Goal: Task Accomplishment & Management: Manage account settings

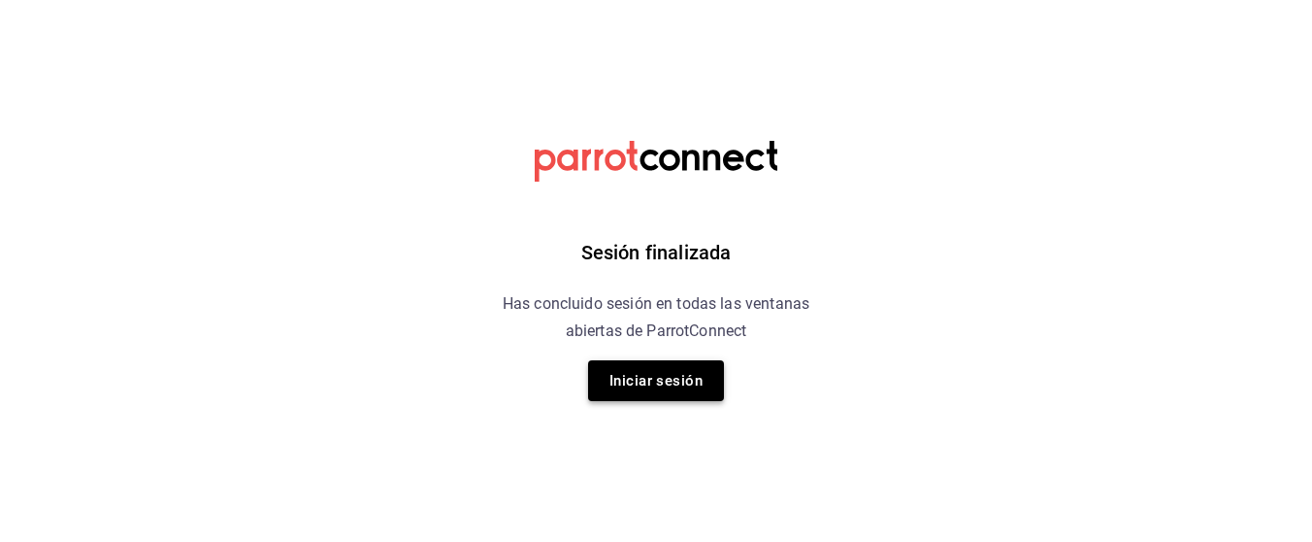
click at [658, 376] on button "Iniciar sesión" at bounding box center [656, 380] width 136 height 41
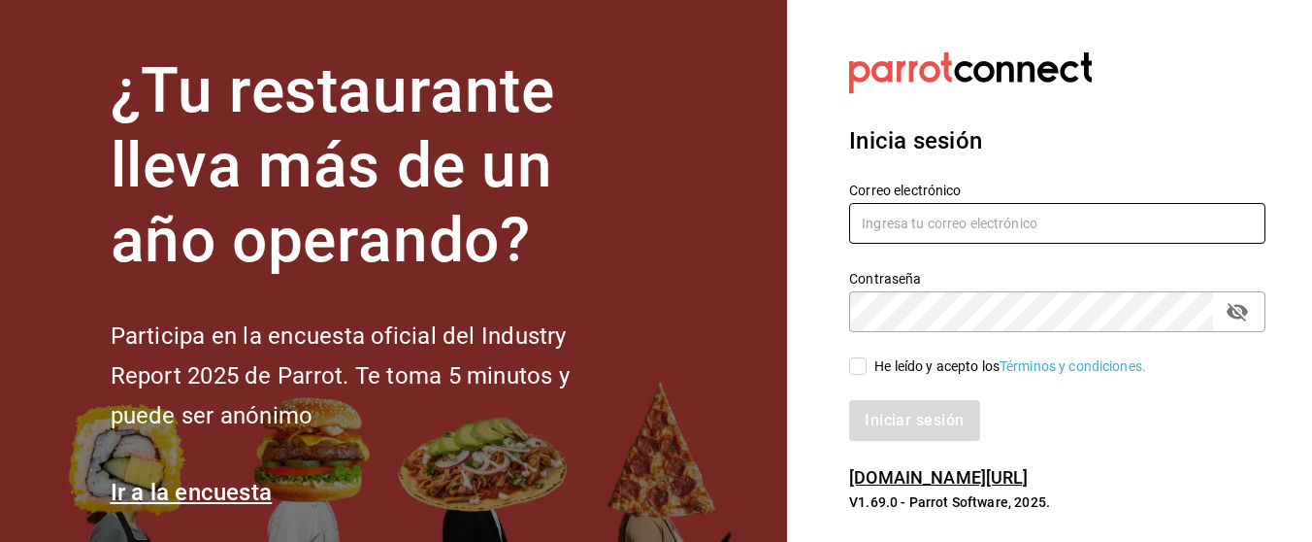
click at [977, 217] on input "text" at bounding box center [1057, 223] width 416 height 41
click at [1010, 133] on h3 "Inicia sesión" at bounding box center [1057, 140] width 416 height 35
click at [918, 234] on input "text" at bounding box center [1057, 223] width 416 height 41
type input "multiuser@kenchys.com"
click at [862, 361] on input "He leído y acepto los Términos y condiciones." at bounding box center [857, 365] width 17 height 17
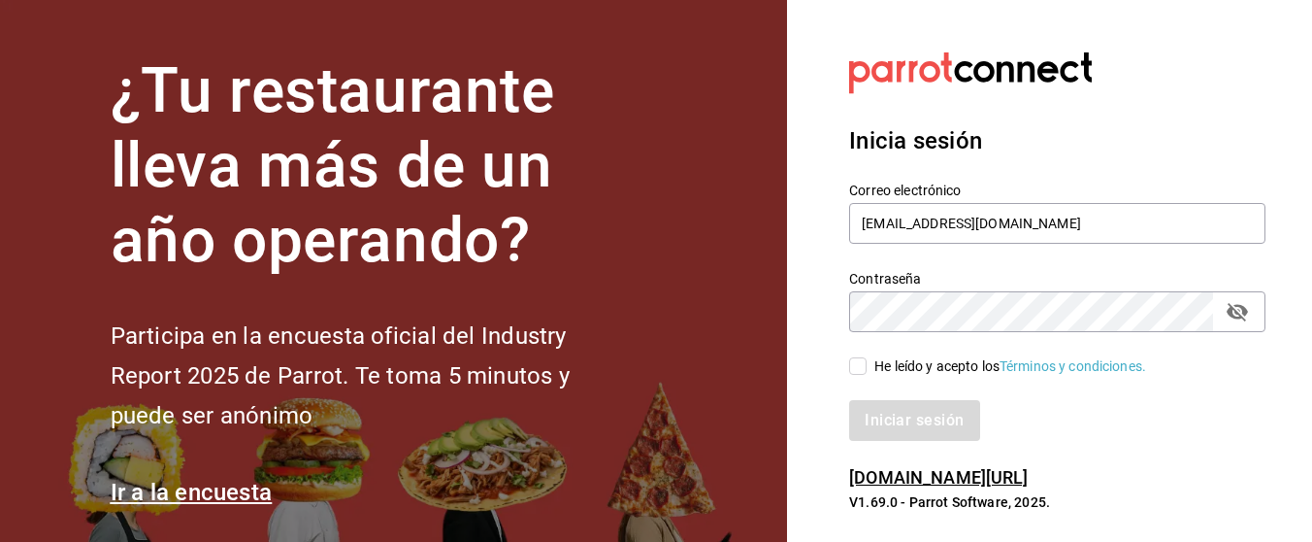
checkbox input "true"
click at [1237, 313] on icon "passwordField" at bounding box center [1237, 312] width 21 height 18
click at [900, 429] on button "Iniciar sesión" at bounding box center [914, 420] width 130 height 41
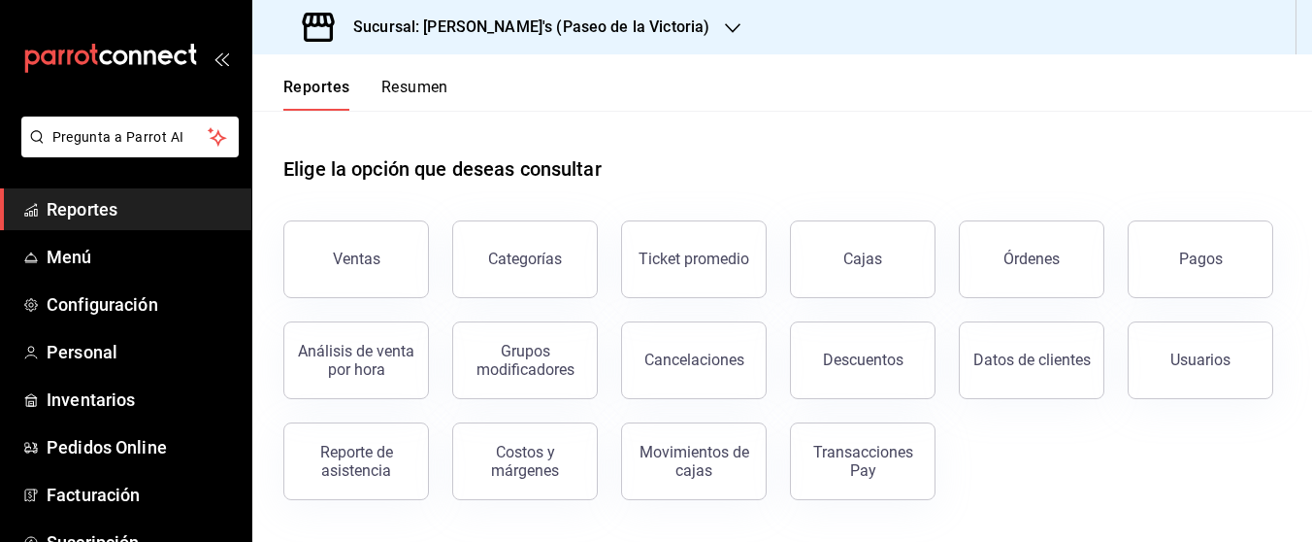
click at [725, 29] on icon "button" at bounding box center [733, 28] width 16 height 10
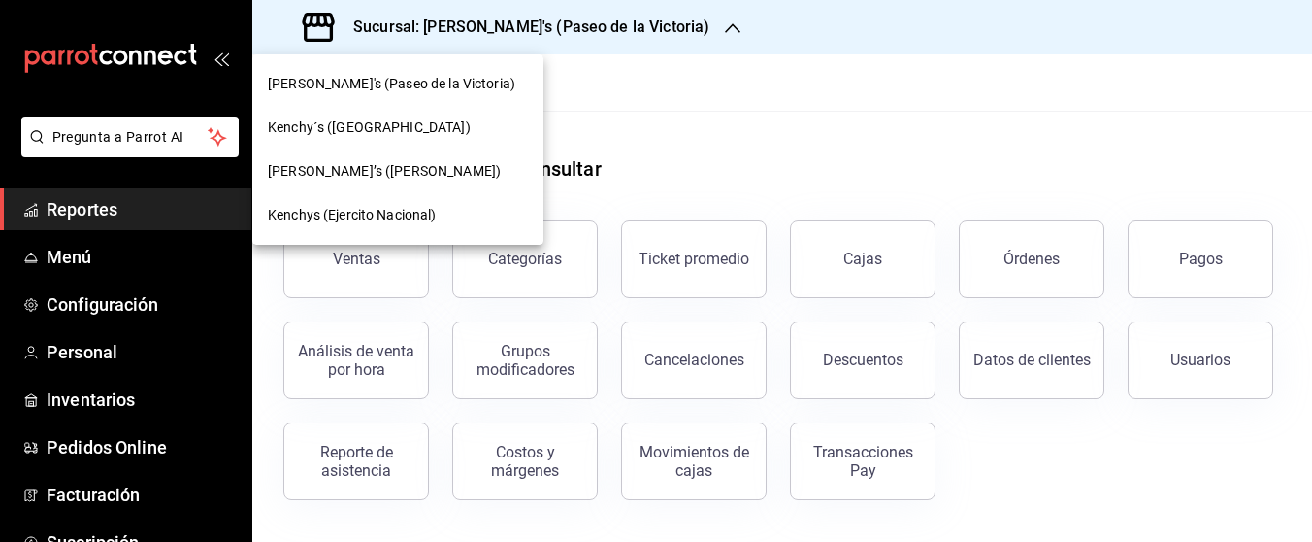
click at [90, 350] on div at bounding box center [656, 271] width 1312 height 542
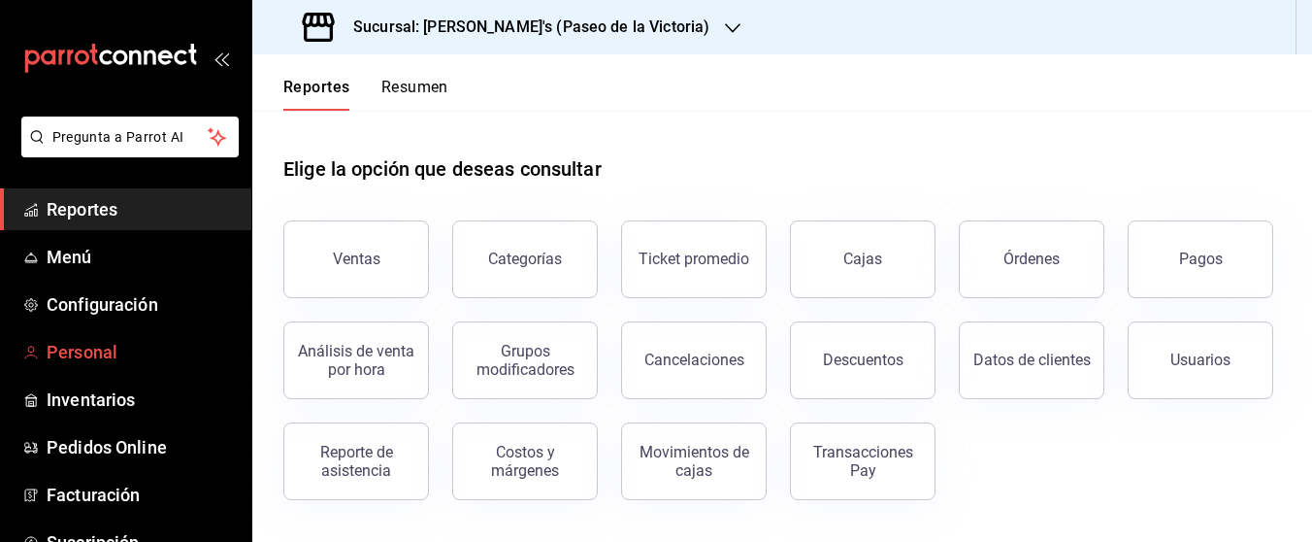
click at [104, 351] on span "Personal" at bounding box center [141, 352] width 189 height 26
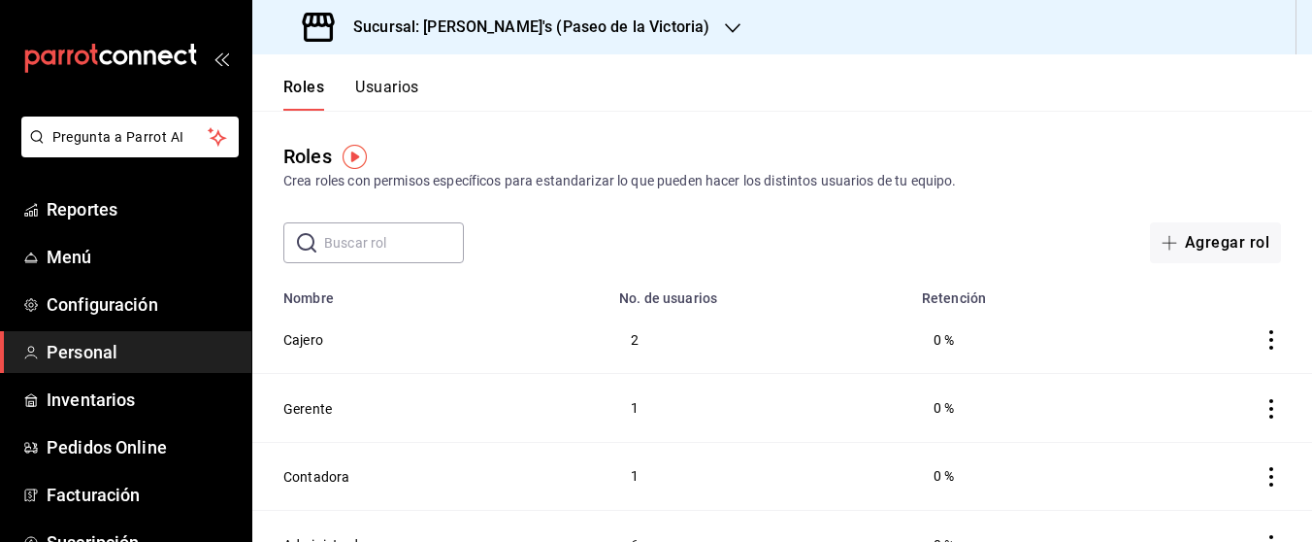
click at [395, 93] on button "Usuarios" at bounding box center [387, 94] width 64 height 33
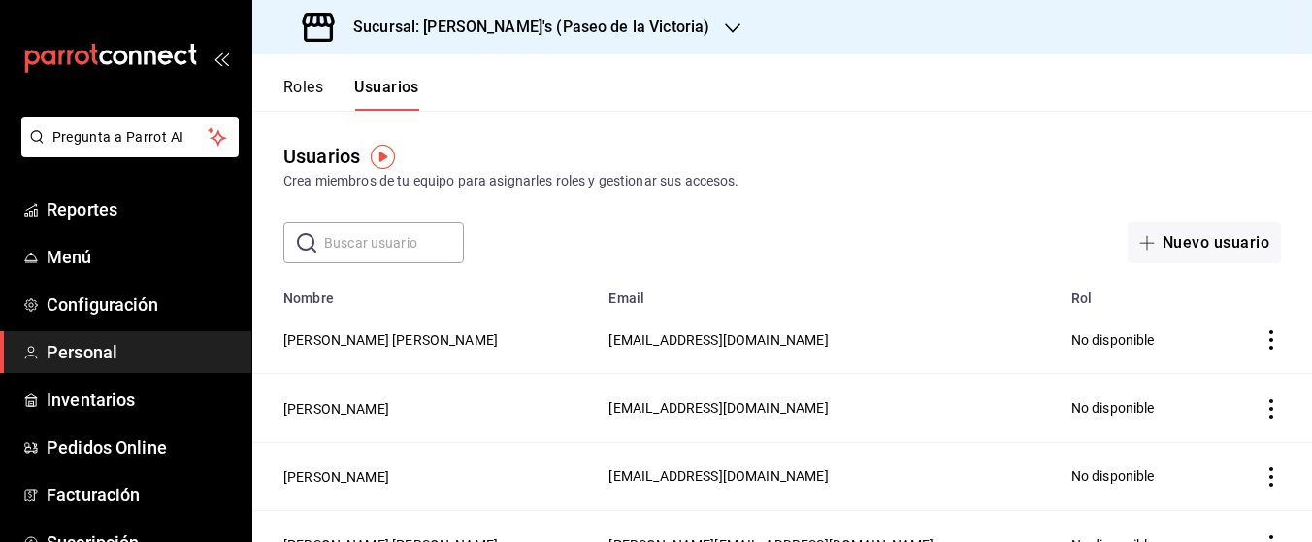
click at [1217, 181] on div "Crea miembros de tu equipo para asignarles roles y gestionar sus accesos." at bounding box center [782, 181] width 998 height 20
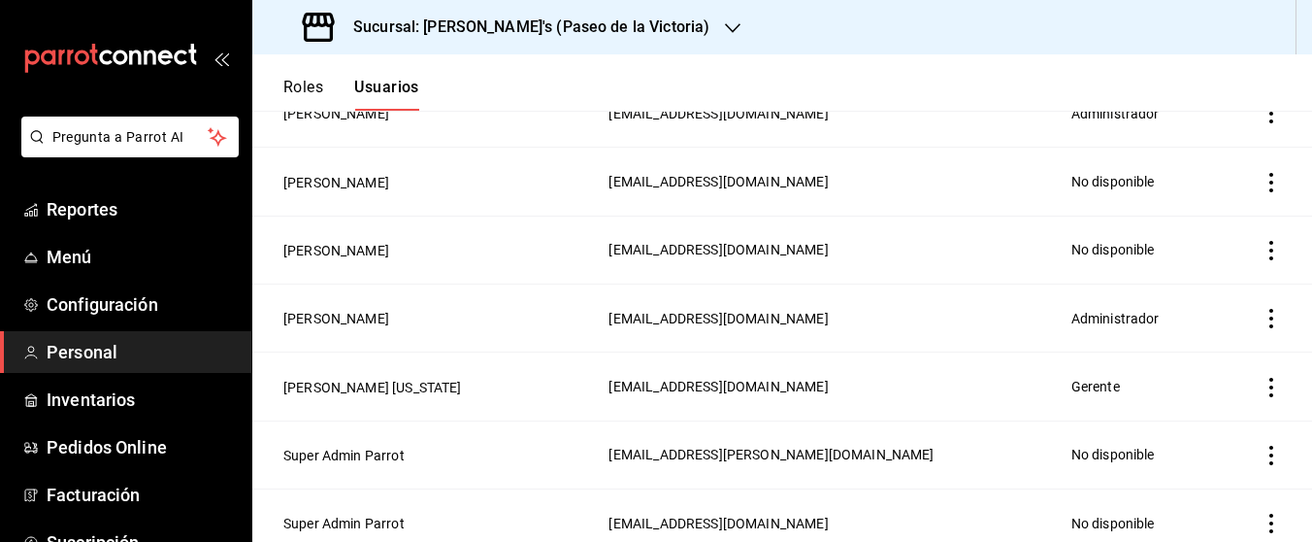
scroll to position [1193, 0]
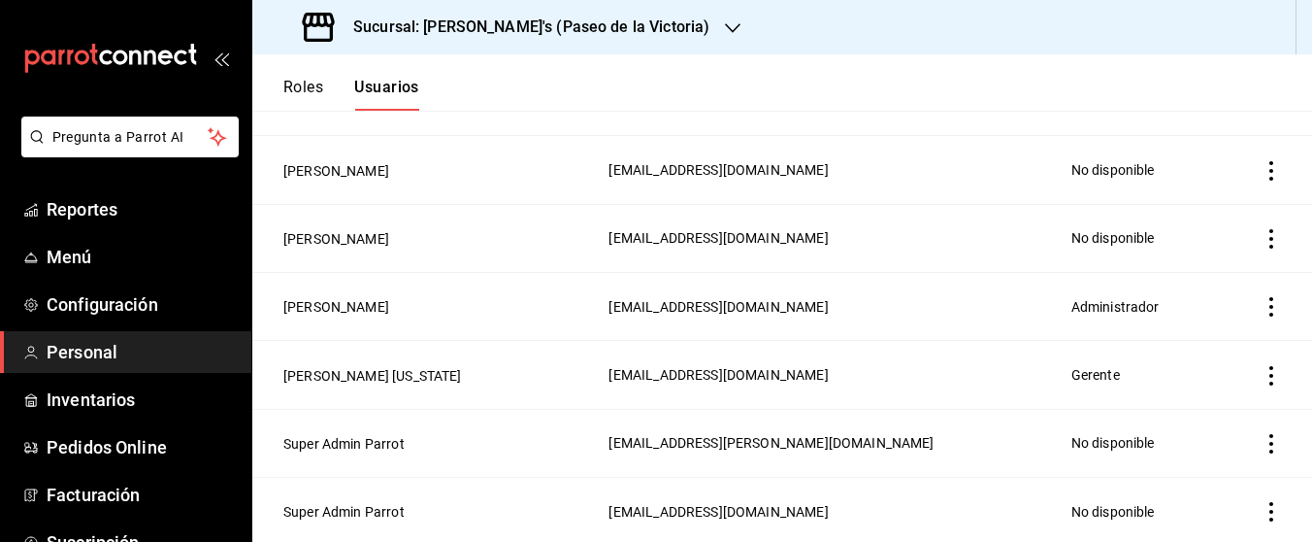
click at [725, 31] on icon "button" at bounding box center [733, 28] width 16 height 10
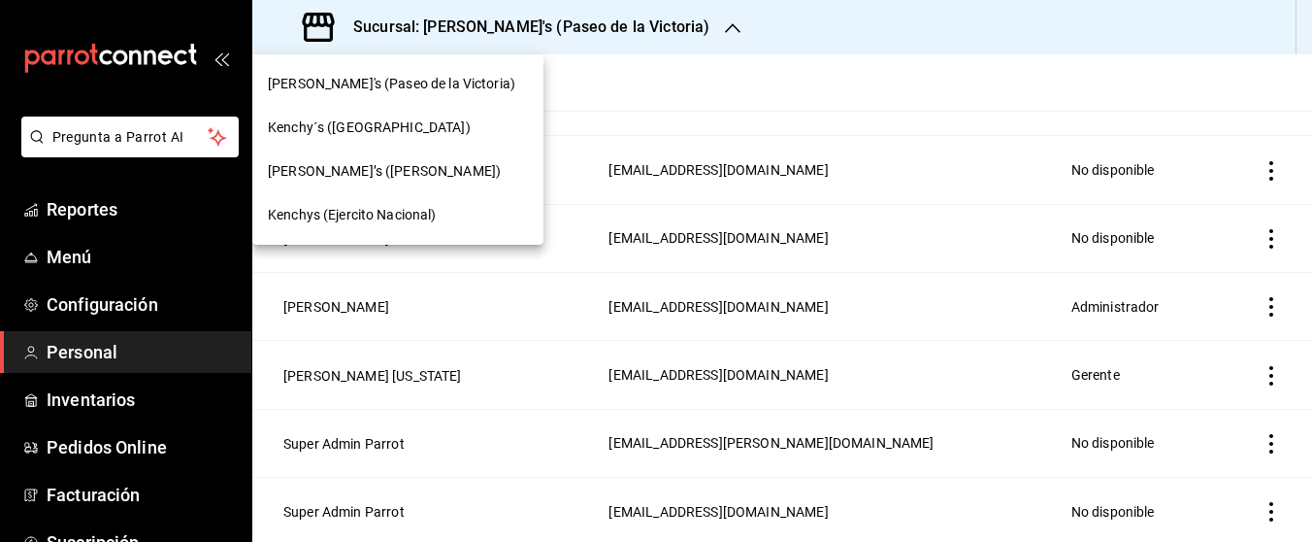
click at [403, 128] on span "Kenchy´s ([GEOGRAPHIC_DATA])" at bounding box center [369, 127] width 203 height 20
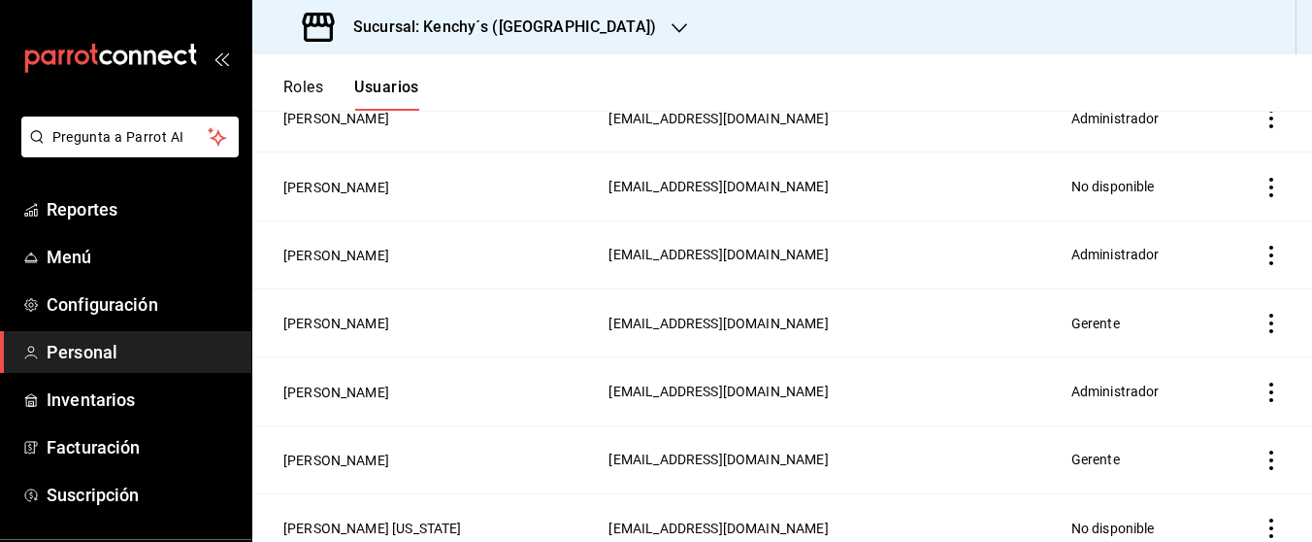
scroll to position [1180, 0]
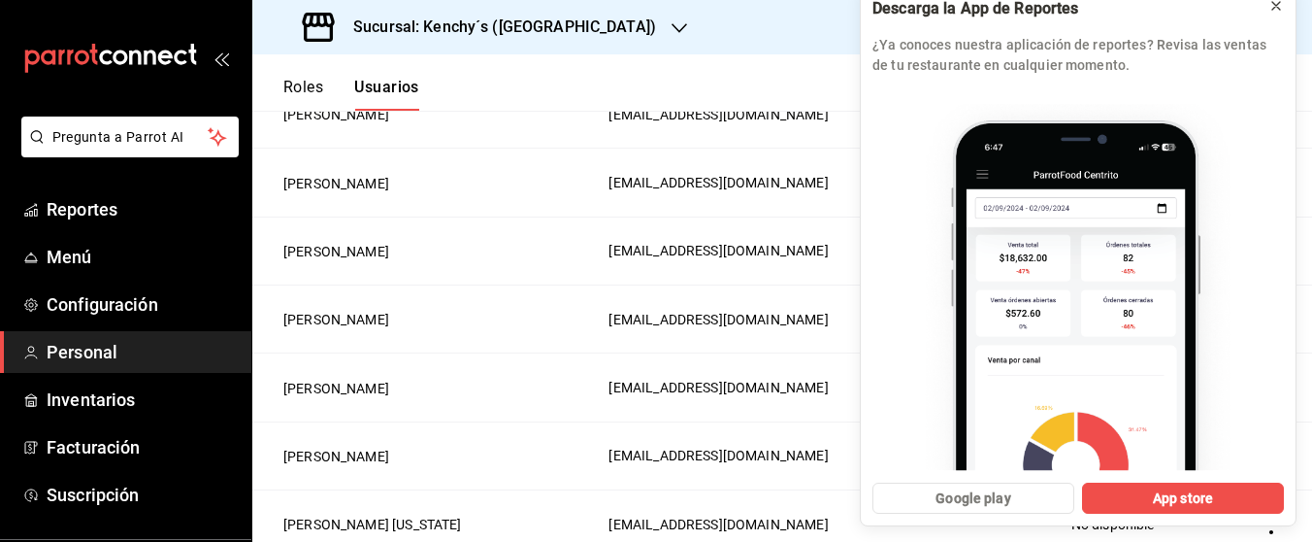
click at [1280, 10] on icon at bounding box center [1276, 6] width 8 height 8
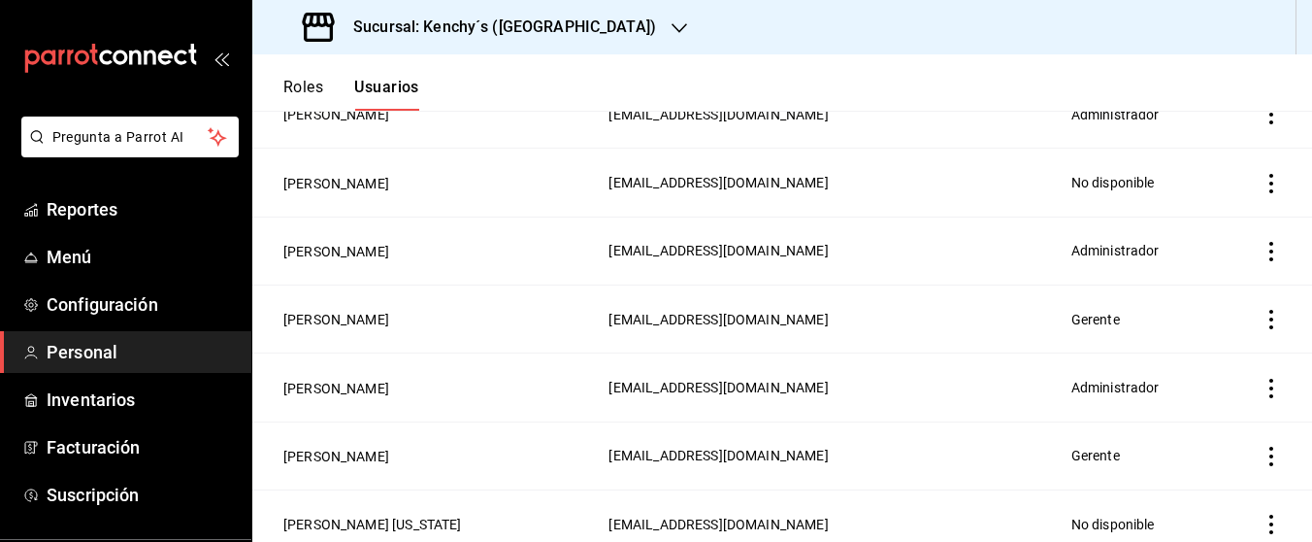
click at [1272, 448] on icon "actions" at bounding box center [1272, 455] width 4 height 19
click at [1198, 470] on span "Eliminar" at bounding box center [1201, 475] width 50 height 16
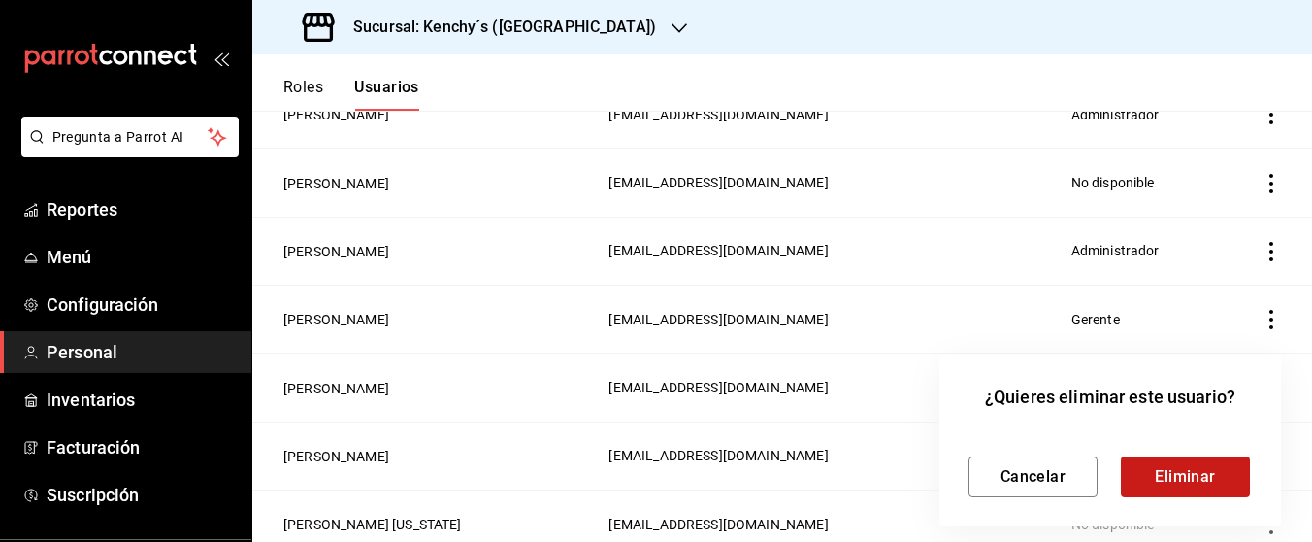
click at [1193, 473] on button "Eliminar" at bounding box center [1185, 476] width 129 height 41
click at [1214, 478] on button "Eliminar" at bounding box center [1185, 476] width 129 height 41
click at [1178, 51] on div at bounding box center [656, 271] width 1312 height 542
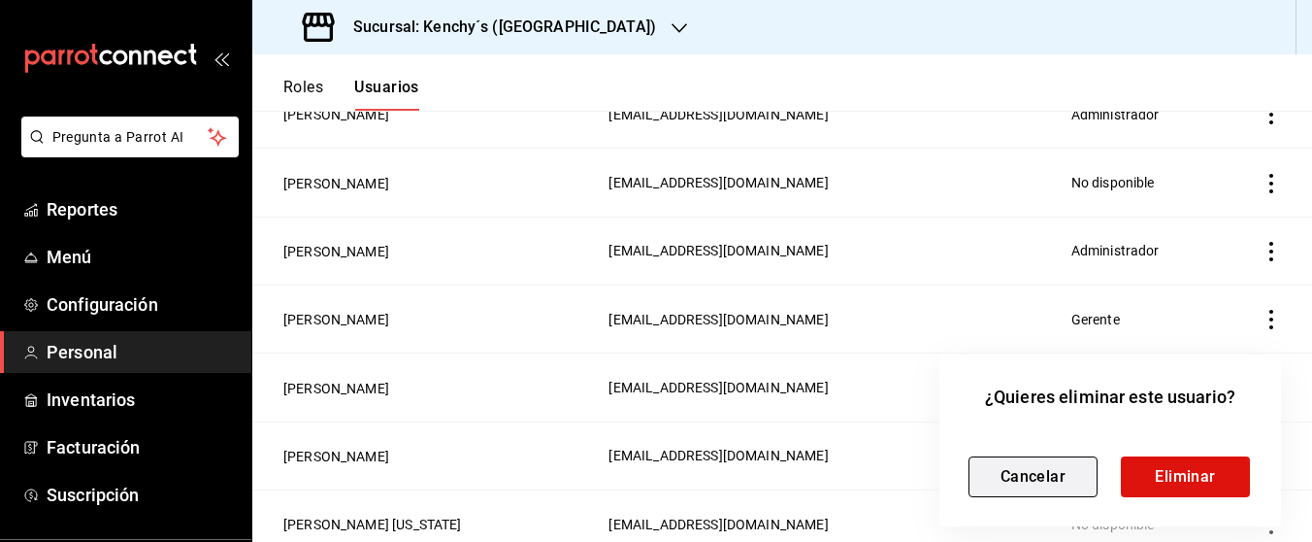
click at [1028, 496] on button "Cancelar" at bounding box center [1033, 476] width 129 height 41
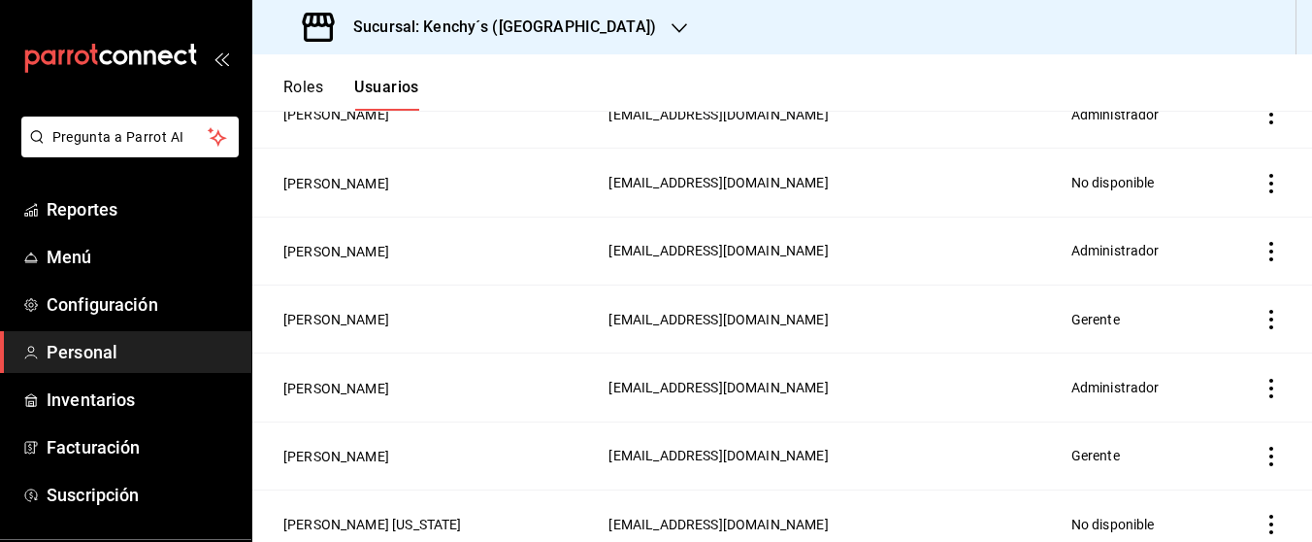
click at [263, 235] on td "[PERSON_NAME]" at bounding box center [424, 250] width 345 height 68
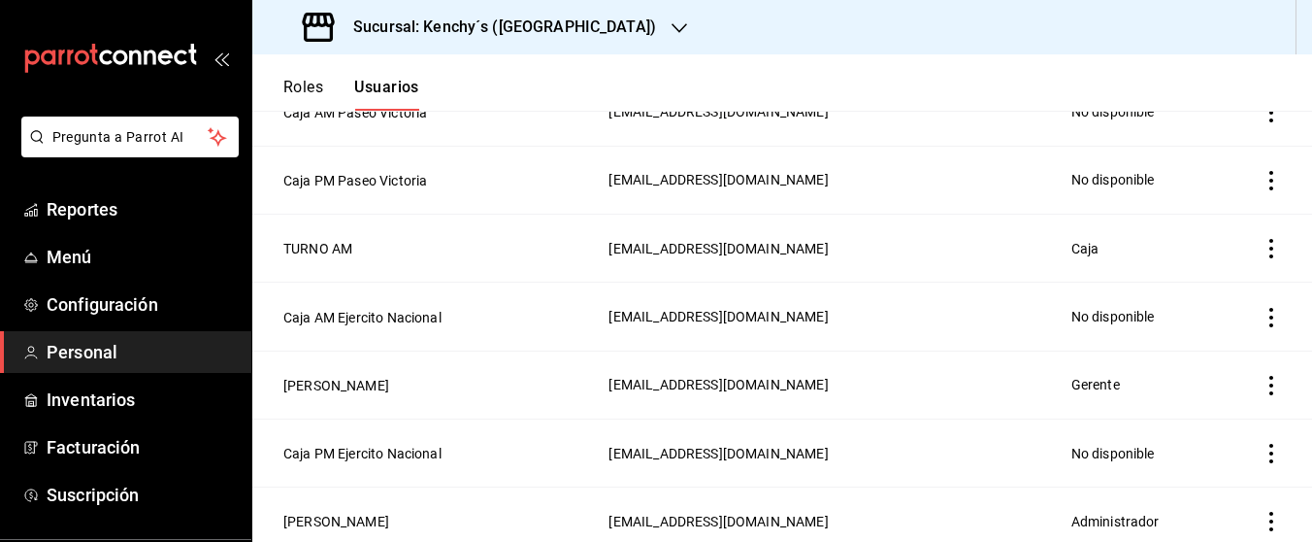
scroll to position [813, 0]
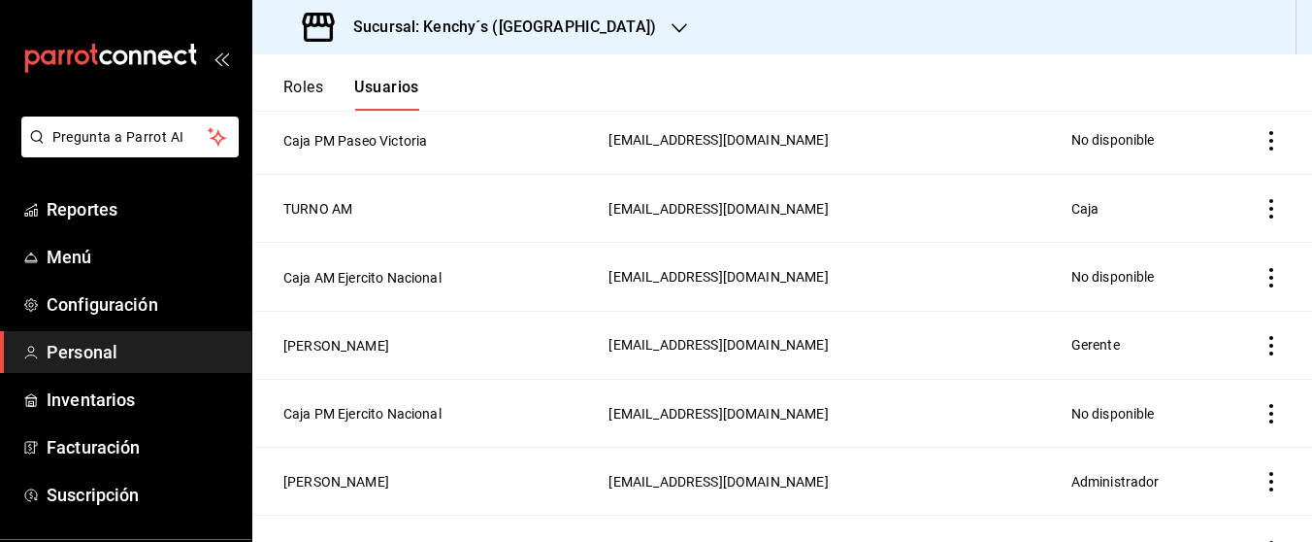
click at [672, 23] on icon "button" at bounding box center [680, 28] width 16 height 16
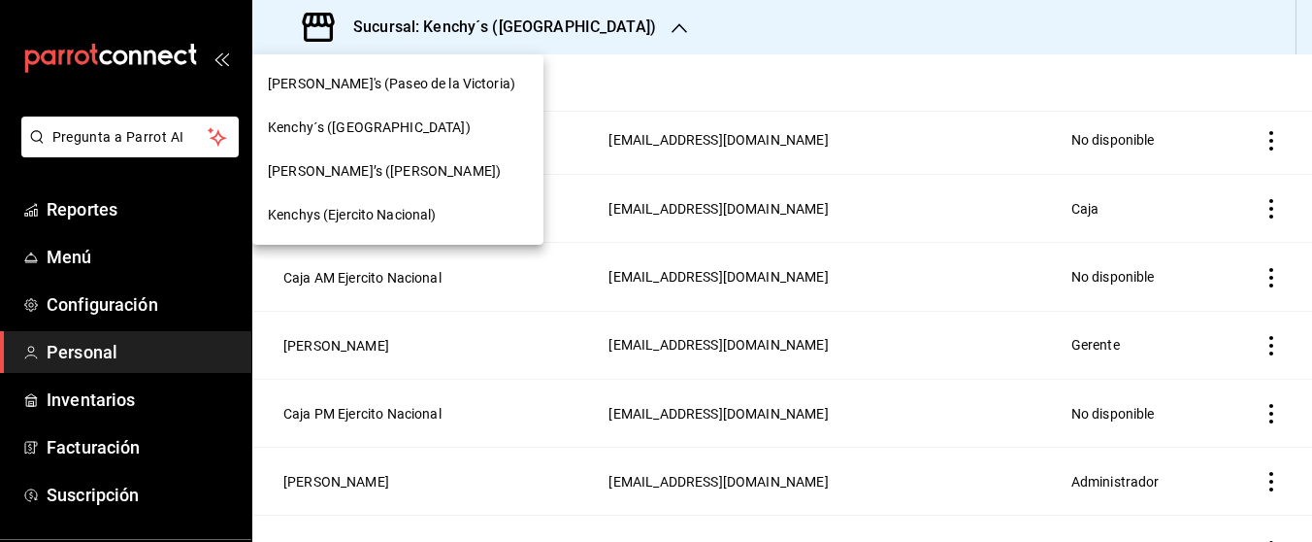
click at [376, 165] on span "[PERSON_NAME]’s ([PERSON_NAME])" at bounding box center [384, 171] width 233 height 20
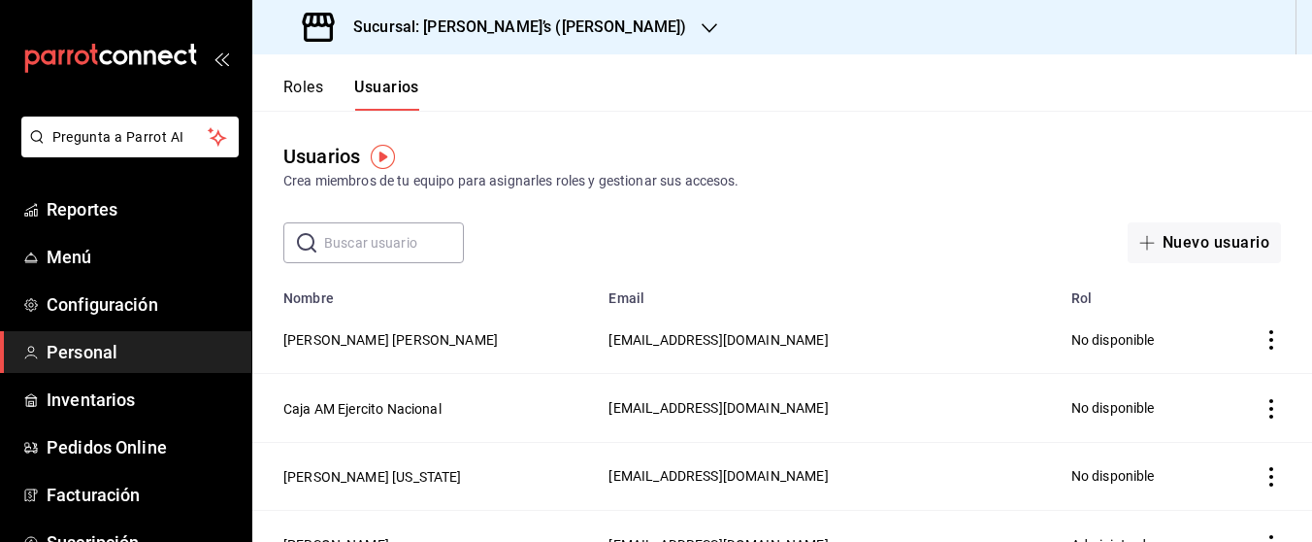
click at [1251, 138] on div "Usuarios Crea miembros de tu equipo para asignarles roles y gestionar sus acces…" at bounding box center [782, 187] width 1060 height 152
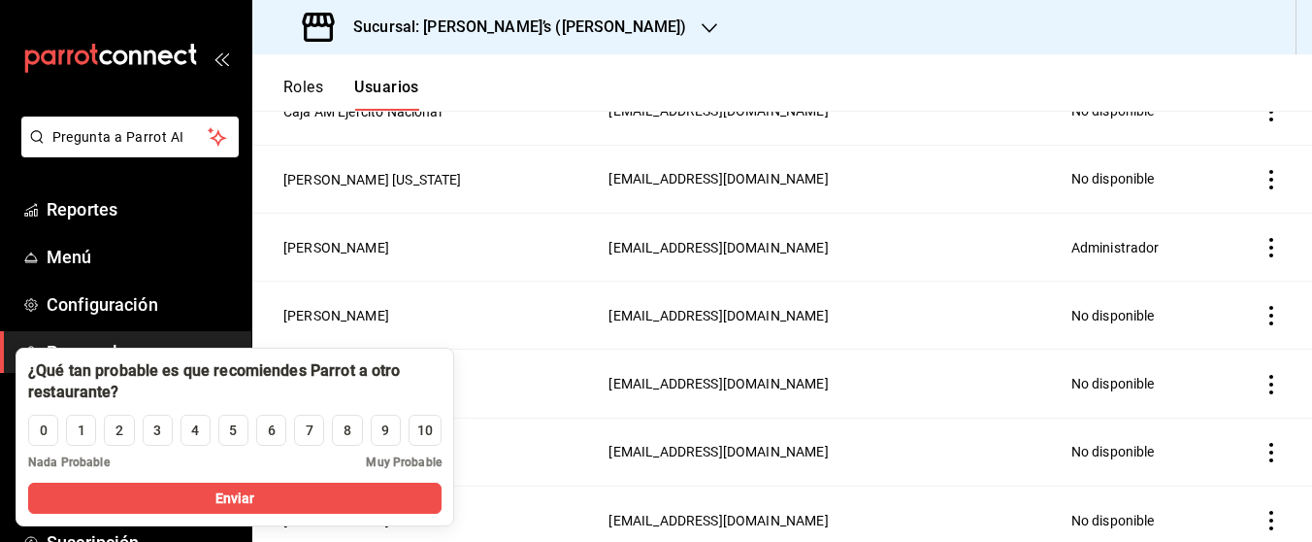
scroll to position [396, 0]
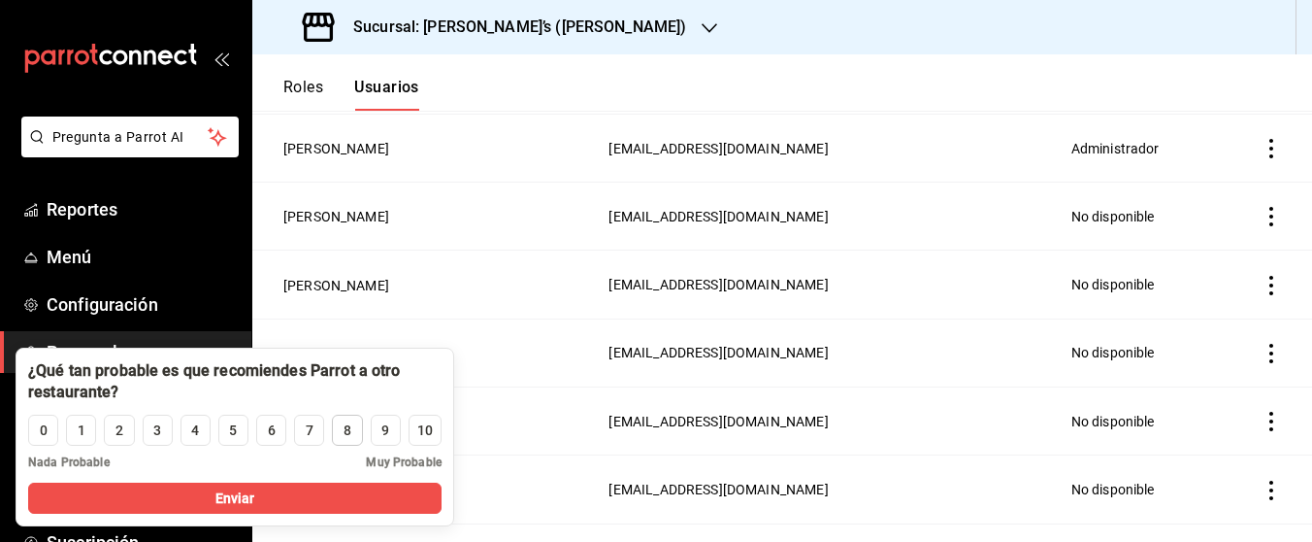
click at [344, 431] on button "8" at bounding box center [347, 429] width 30 height 31
click at [1188, 75] on header "Roles Usuarios" at bounding box center [782, 82] width 1060 height 56
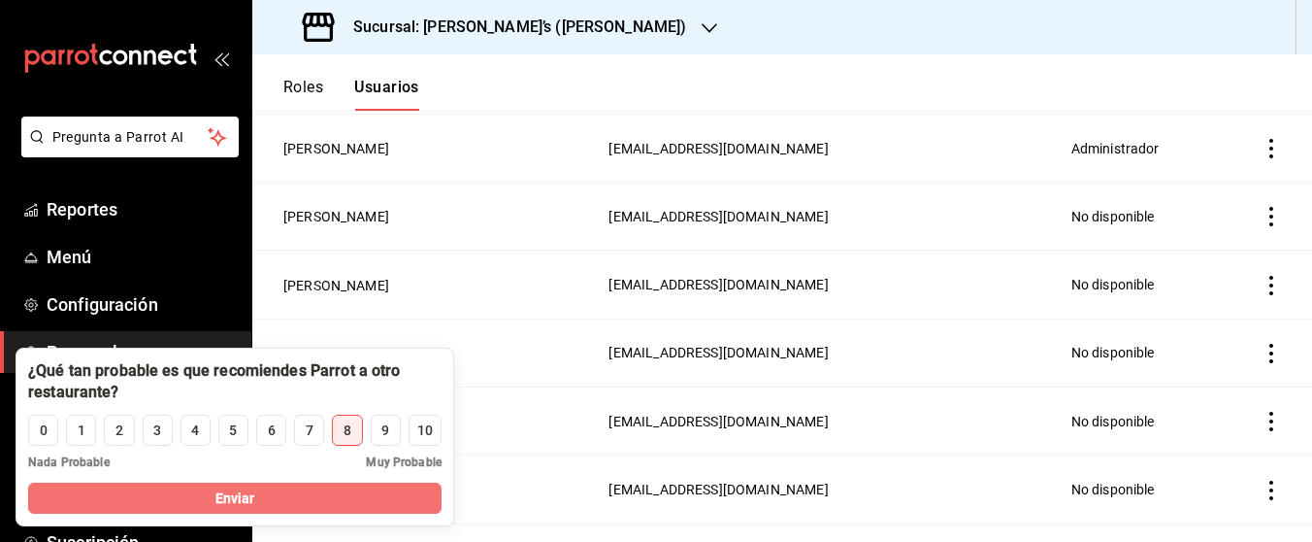
click at [318, 496] on button "Enviar" at bounding box center [234, 497] width 413 height 31
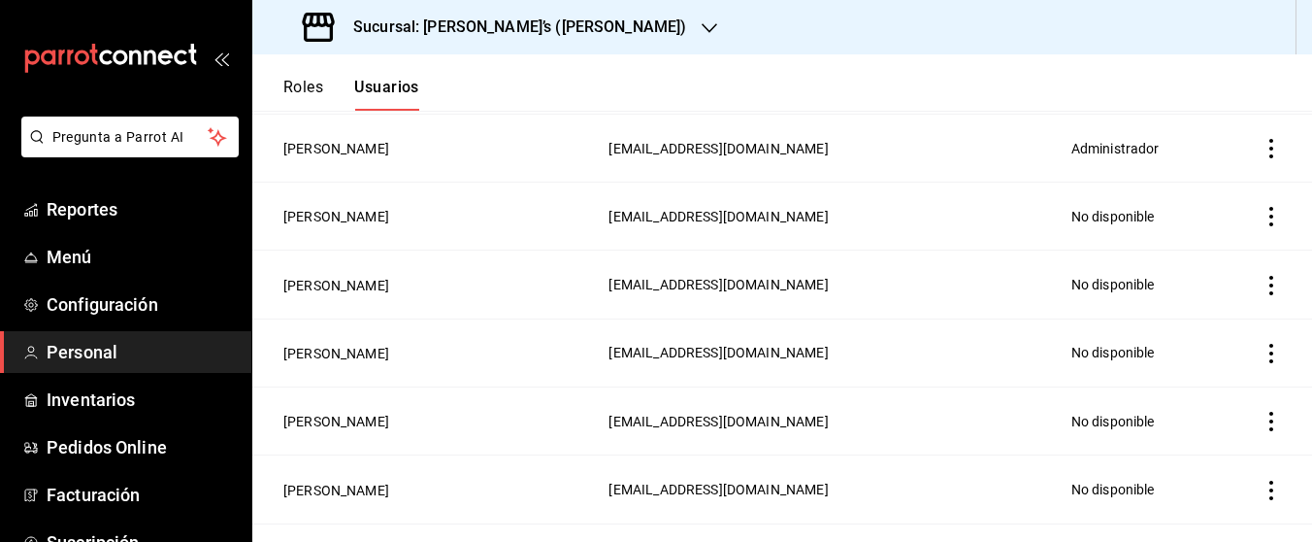
click at [1103, 81] on header "Roles Usuarios" at bounding box center [782, 82] width 1060 height 56
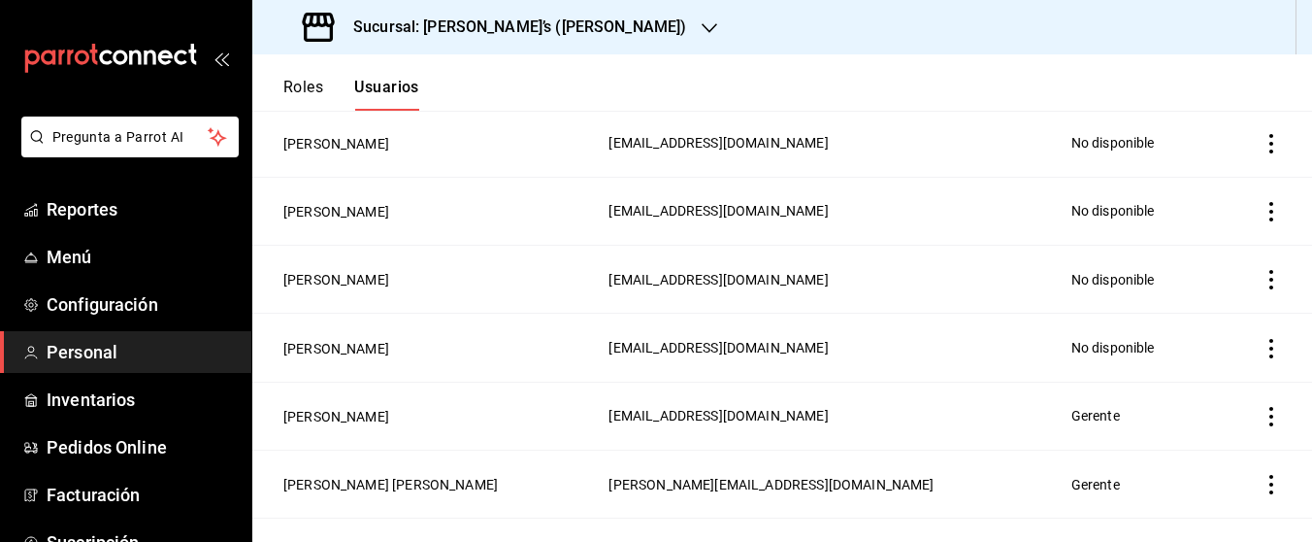
scroll to position [594, 0]
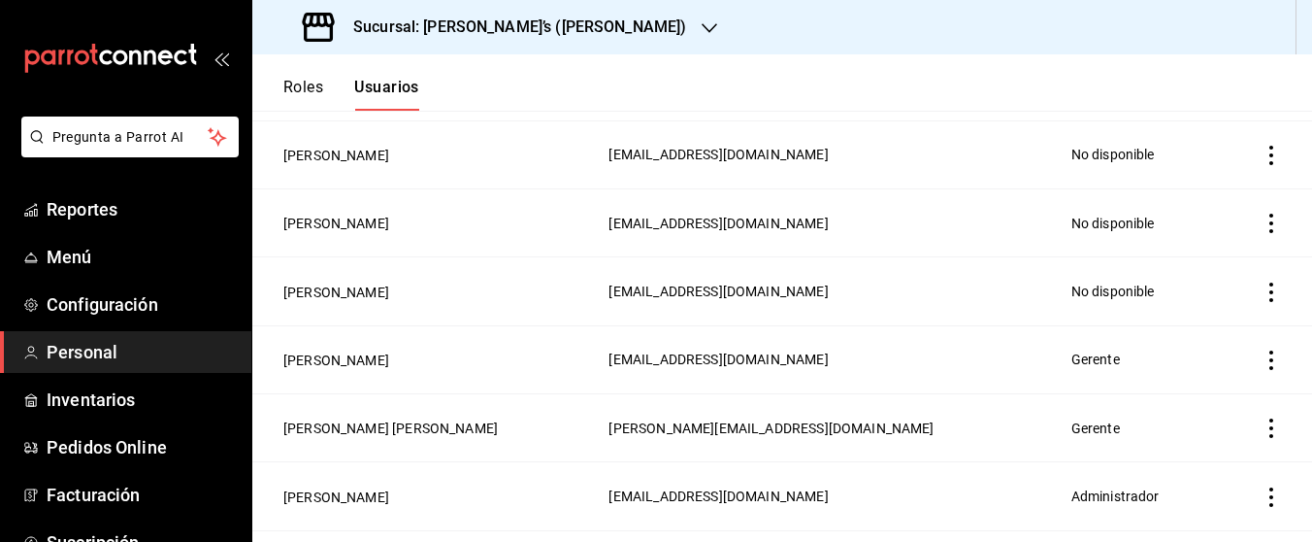
click at [597, 27] on div "Sucursal: [PERSON_NAME]’s ([PERSON_NAME])" at bounding box center [496, 27] width 457 height 54
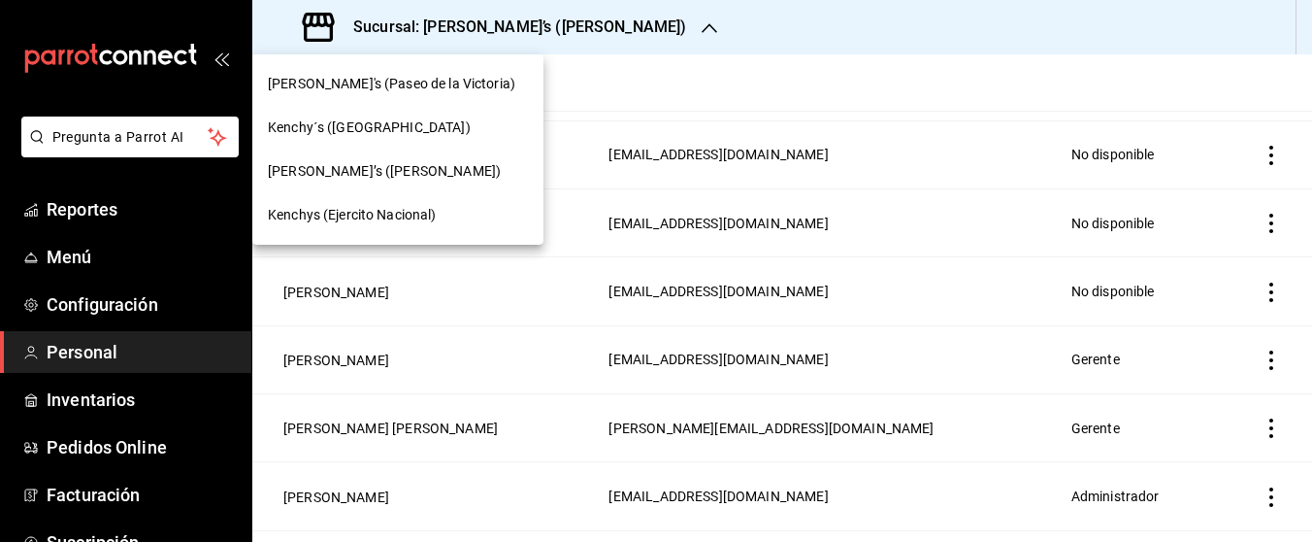
click at [443, 83] on span "[PERSON_NAME]'s (Paseo de la Victoria)" at bounding box center [392, 84] width 248 height 20
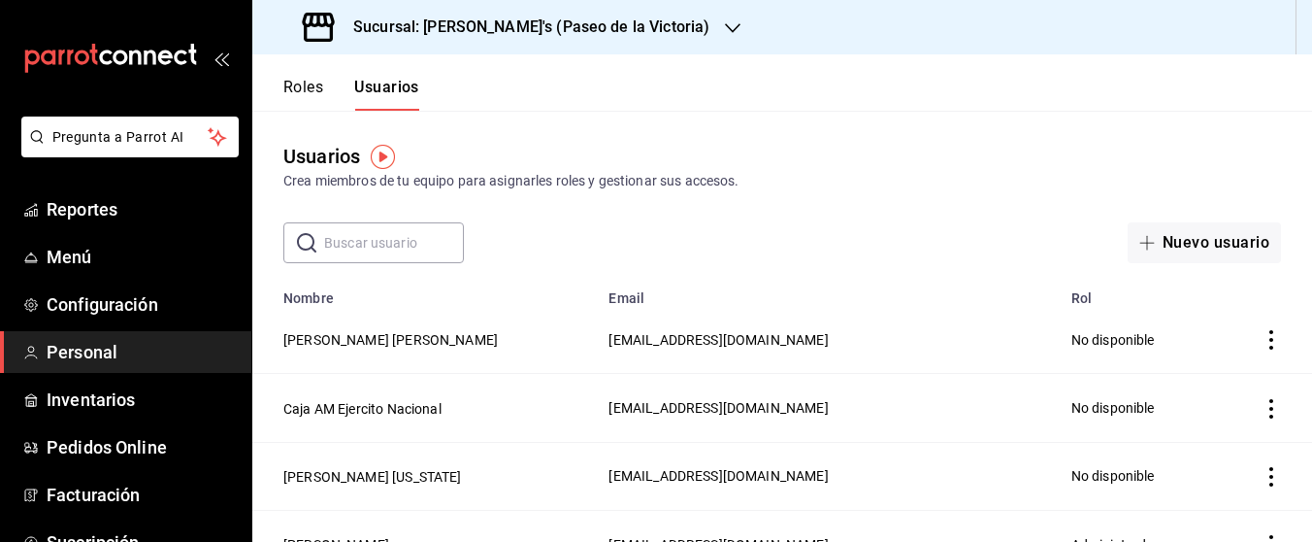
click at [1218, 89] on header "Roles Usuarios" at bounding box center [782, 82] width 1060 height 56
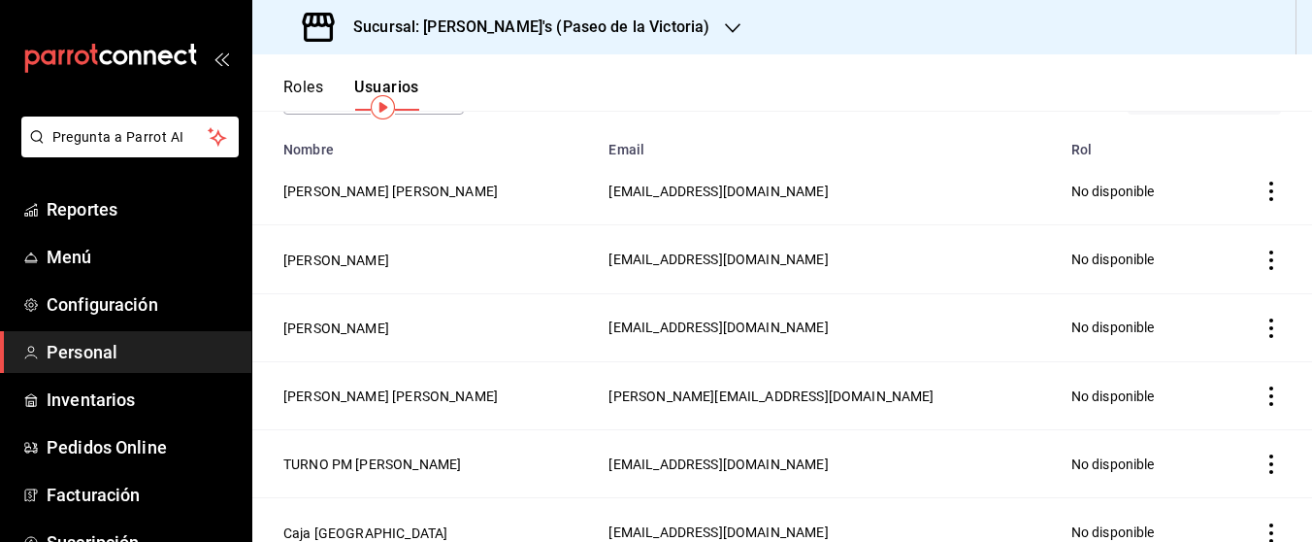
scroll to position [50, 0]
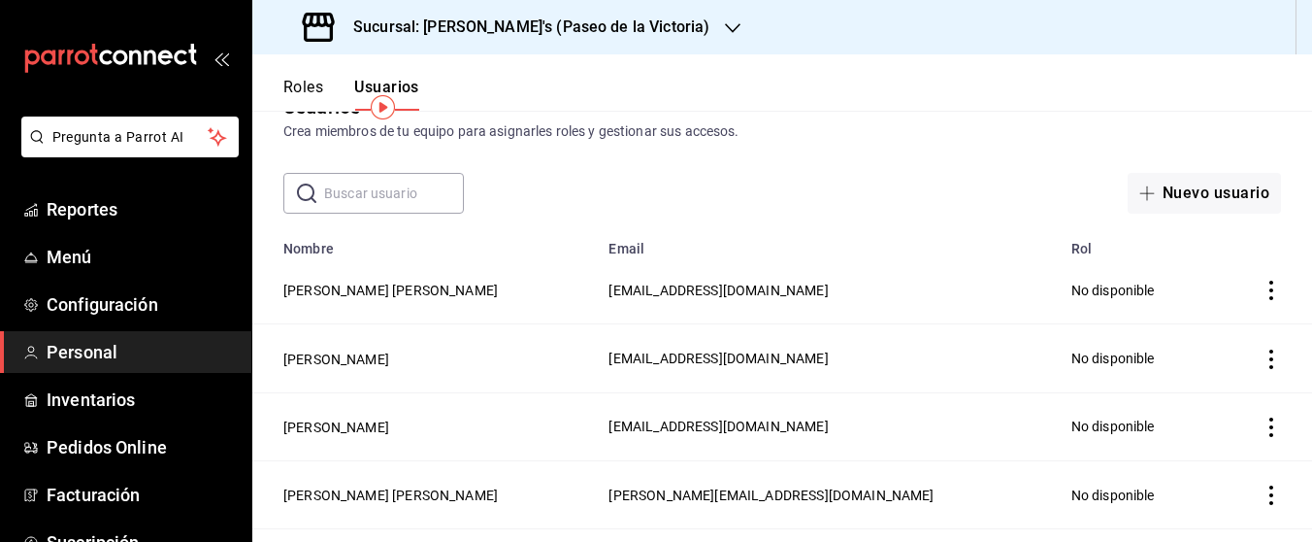
click at [725, 33] on icon "button" at bounding box center [733, 28] width 16 height 16
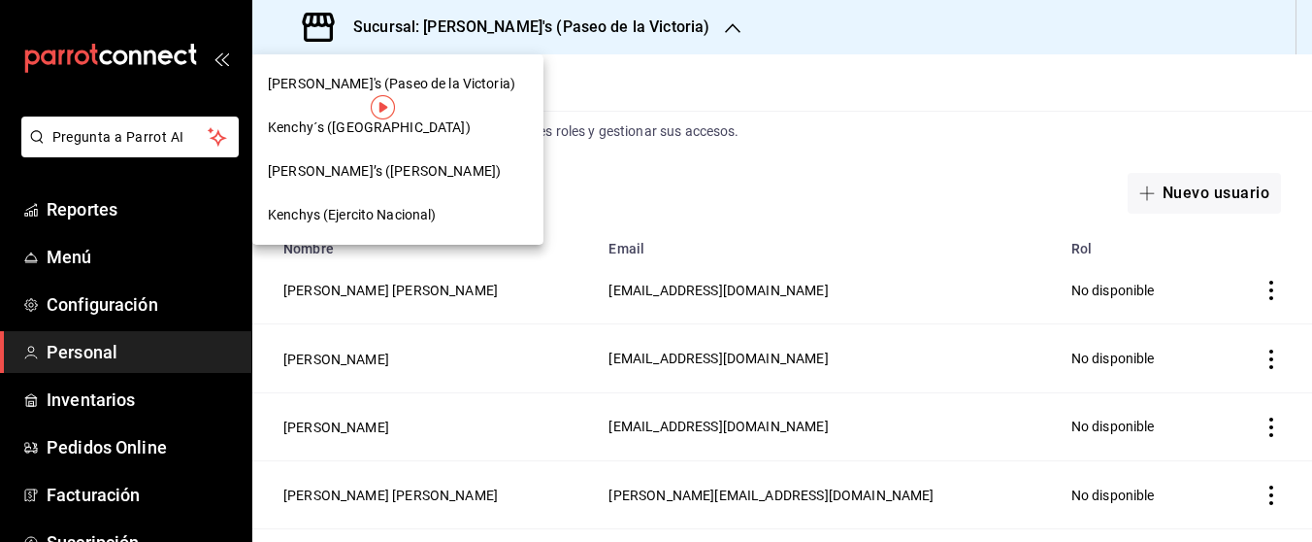
click at [397, 172] on div "[PERSON_NAME]’s ([PERSON_NAME])" at bounding box center [398, 171] width 260 height 20
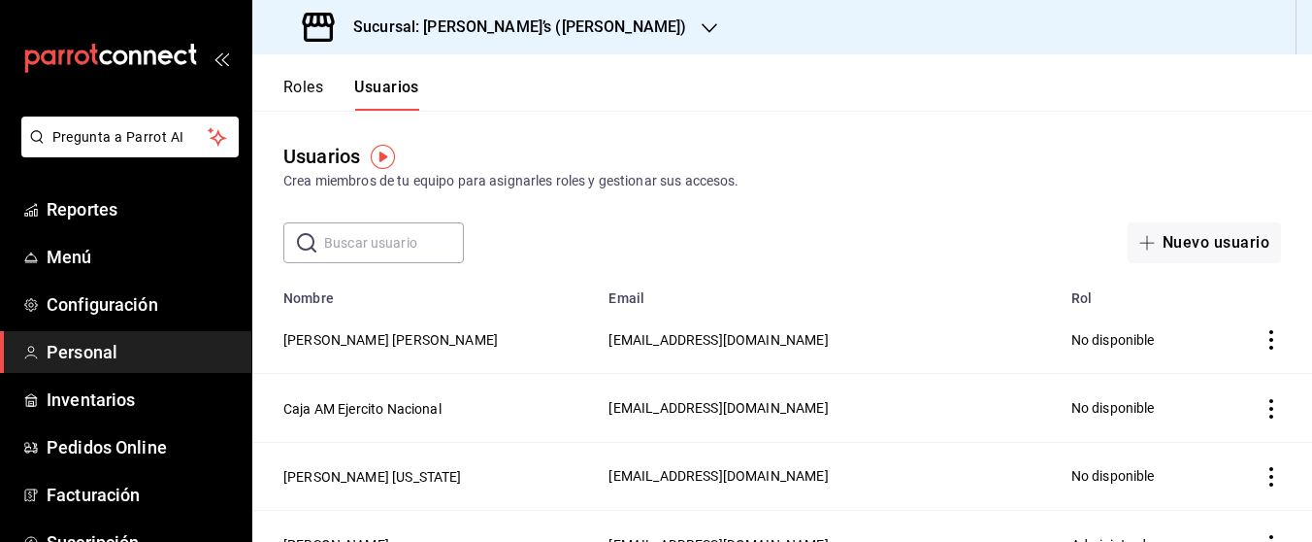
click at [1069, 126] on div "Usuarios Crea miembros de tu equipo para asignarles roles y gestionar sus acces…" at bounding box center [782, 187] width 1060 height 152
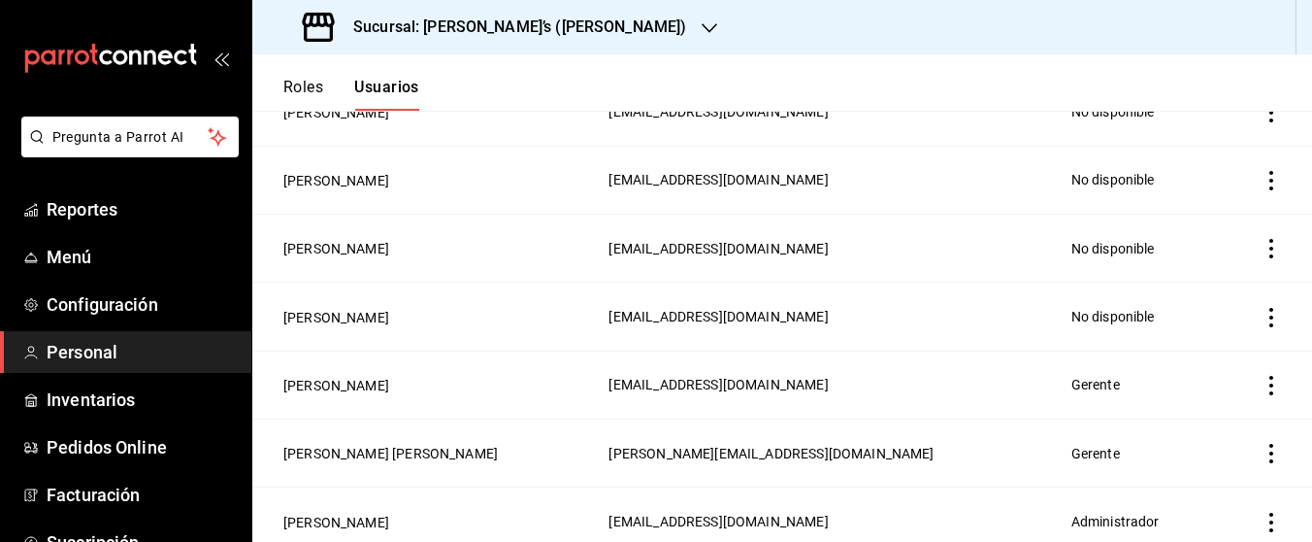
scroll to position [618, 0]
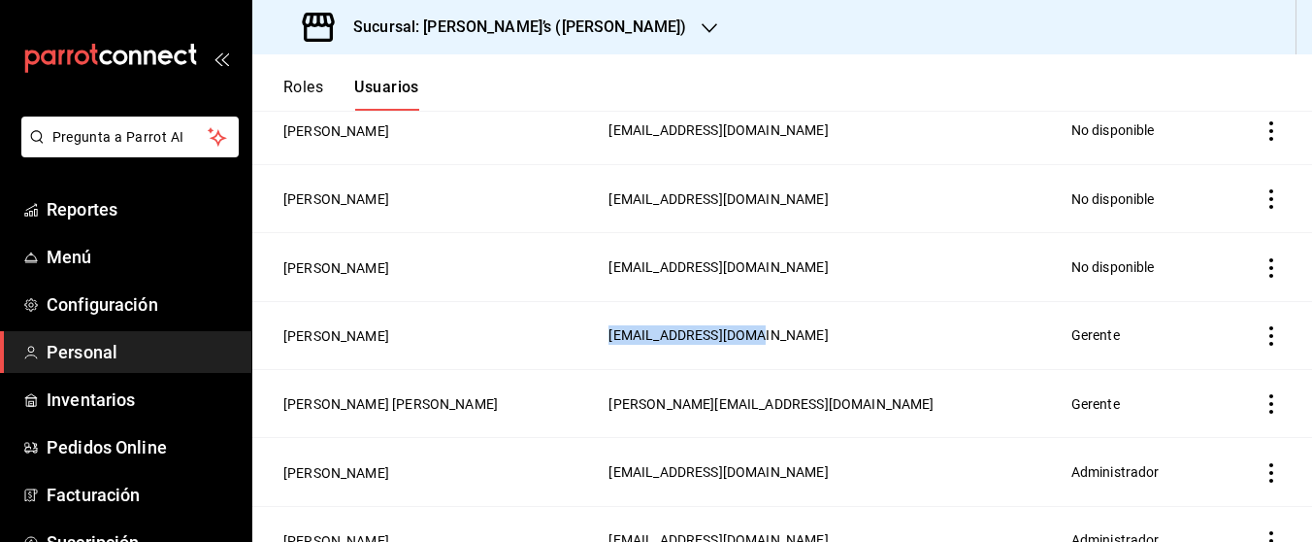
drag, startPoint x: 748, startPoint y: 336, endPoint x: 587, endPoint y: 331, distance: 161.2
click at [597, 331] on td "[EMAIL_ADDRESS][DOMAIN_NAME]" at bounding box center [828, 335] width 462 height 68
copy span "[EMAIL_ADDRESS][DOMAIN_NAME]"
drag, startPoint x: 767, startPoint y: 398, endPoint x: 589, endPoint y: 398, distance: 177.6
click at [597, 398] on td "[PERSON_NAME][EMAIL_ADDRESS][DOMAIN_NAME]" at bounding box center [828, 403] width 462 height 68
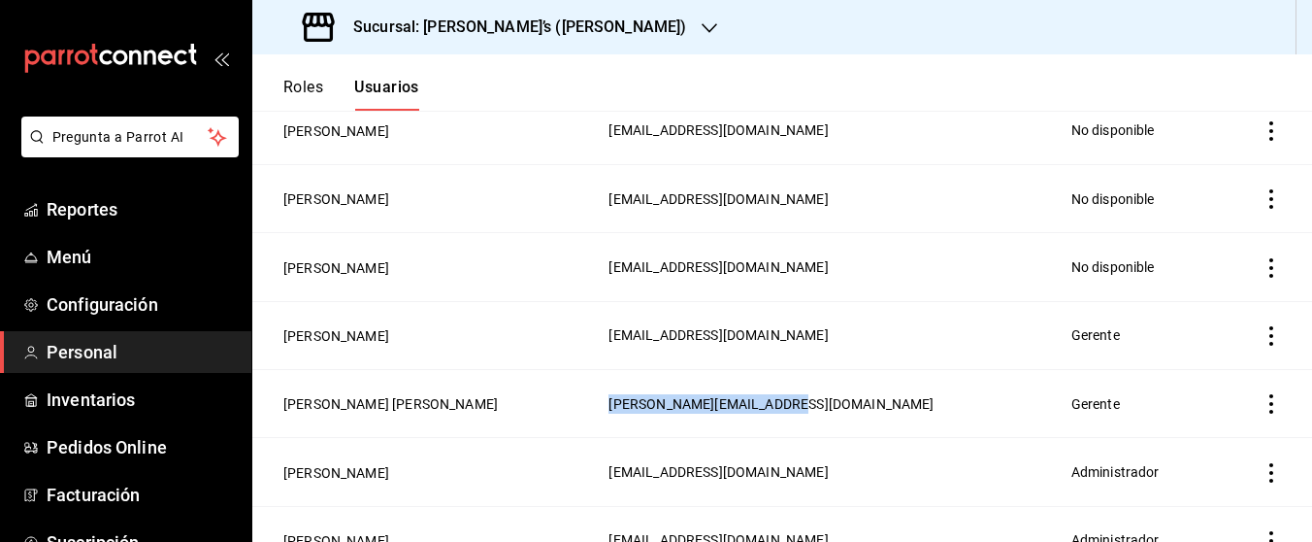
copy span "[PERSON_NAME][EMAIL_ADDRESS][DOMAIN_NAME]"
click at [263, 310] on td "[PERSON_NAME]" at bounding box center [424, 335] width 345 height 68
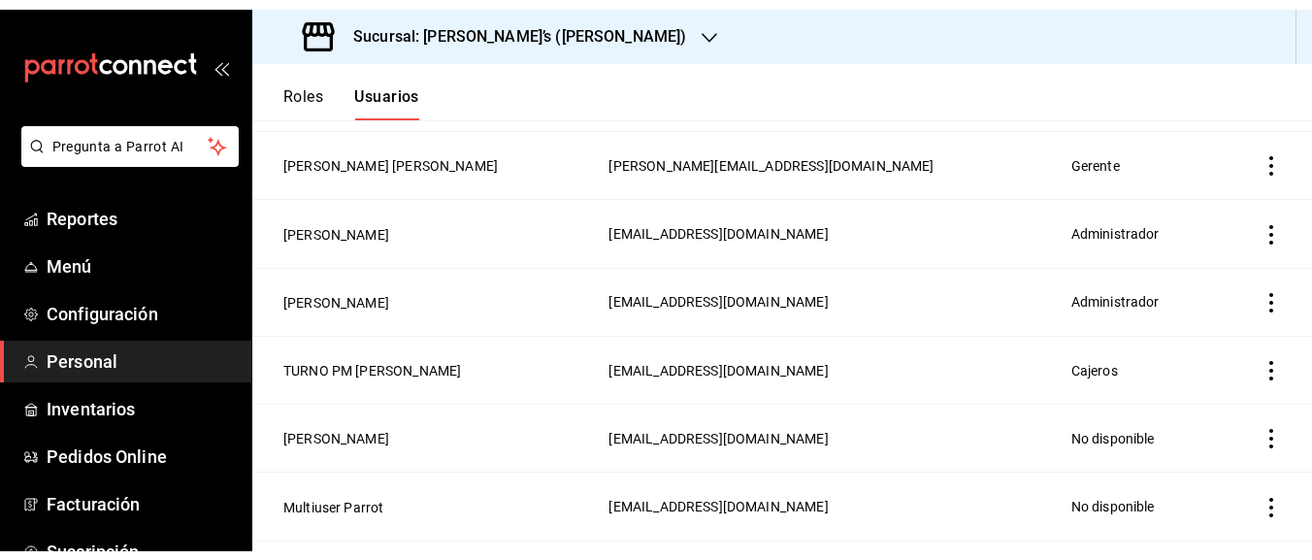
scroll to position [915, 0]
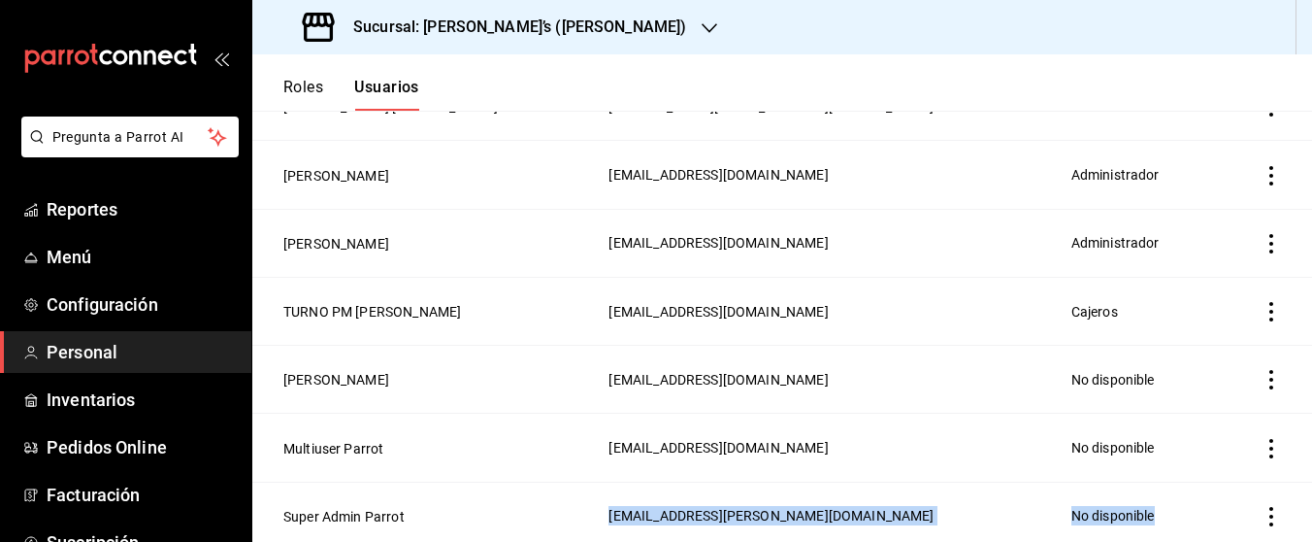
drag, startPoint x: 264, startPoint y: 479, endPoint x: 166, endPoint y: 600, distance: 156.0
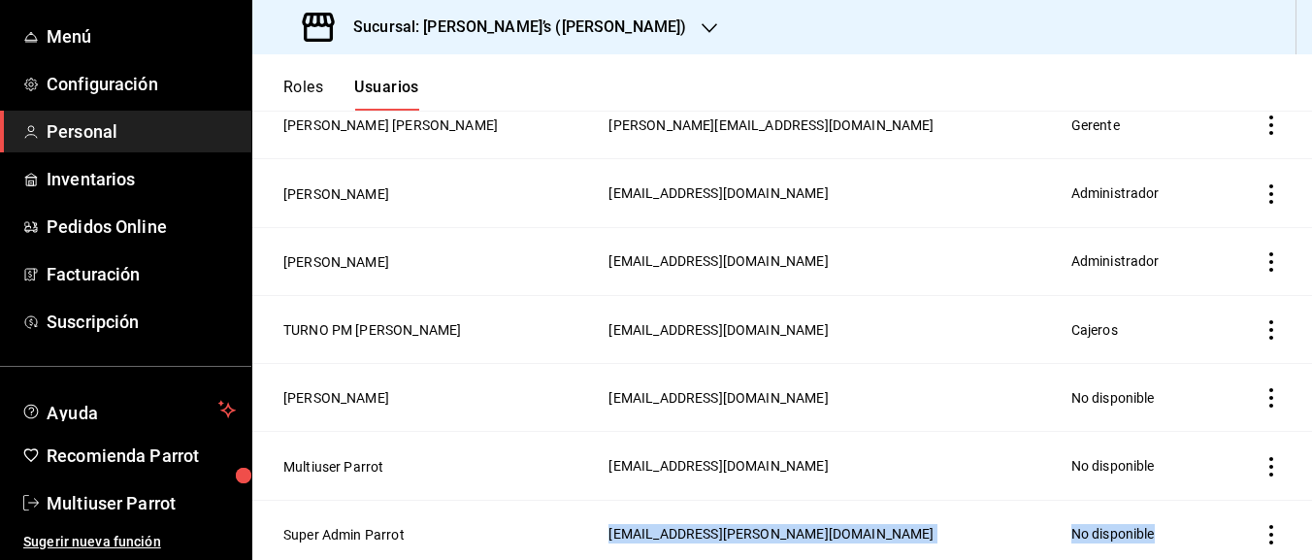
scroll to position [220, 0]
click at [118, 501] on span "Multiuser Parrot" at bounding box center [141, 503] width 189 height 26
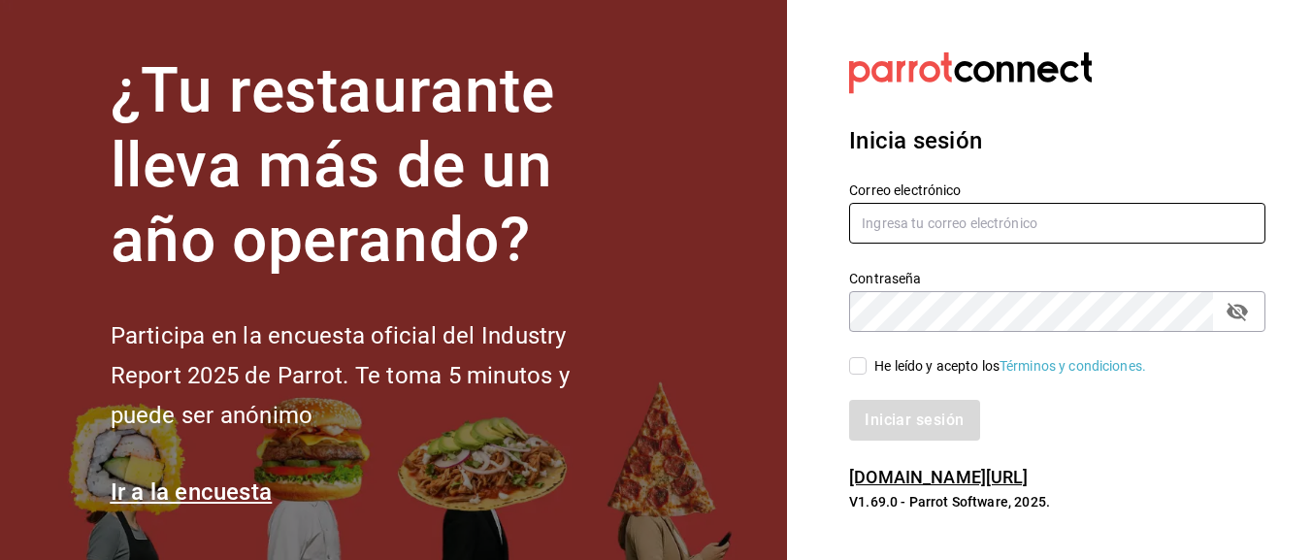
click at [931, 229] on input "text" at bounding box center [1057, 223] width 416 height 41
type input "G"
paste input "gabs20506"
type input "[EMAIL_ADDRESS][DOMAIN_NAME]"
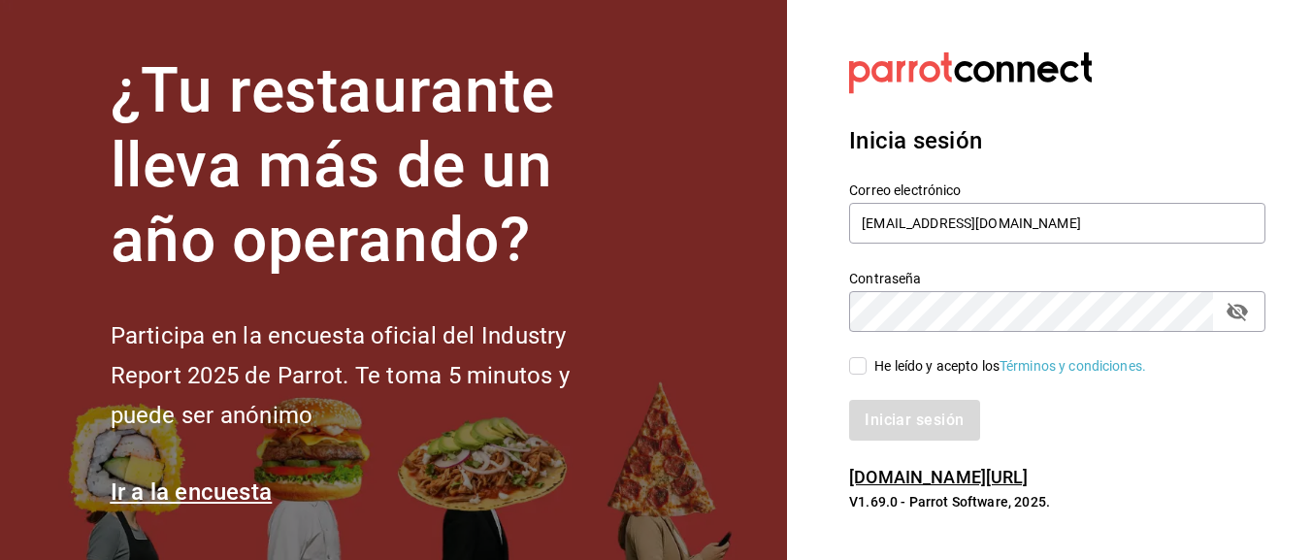
click at [850, 364] on input "He leído y acepto los Términos y condiciones." at bounding box center [857, 365] width 17 height 17
checkbox input "true"
click at [1236, 316] on icon "passwordField" at bounding box center [1237, 312] width 21 height 18
click at [950, 423] on button "Iniciar sesión" at bounding box center [914, 420] width 130 height 41
